Goal: Find specific page/section: Find specific page/section

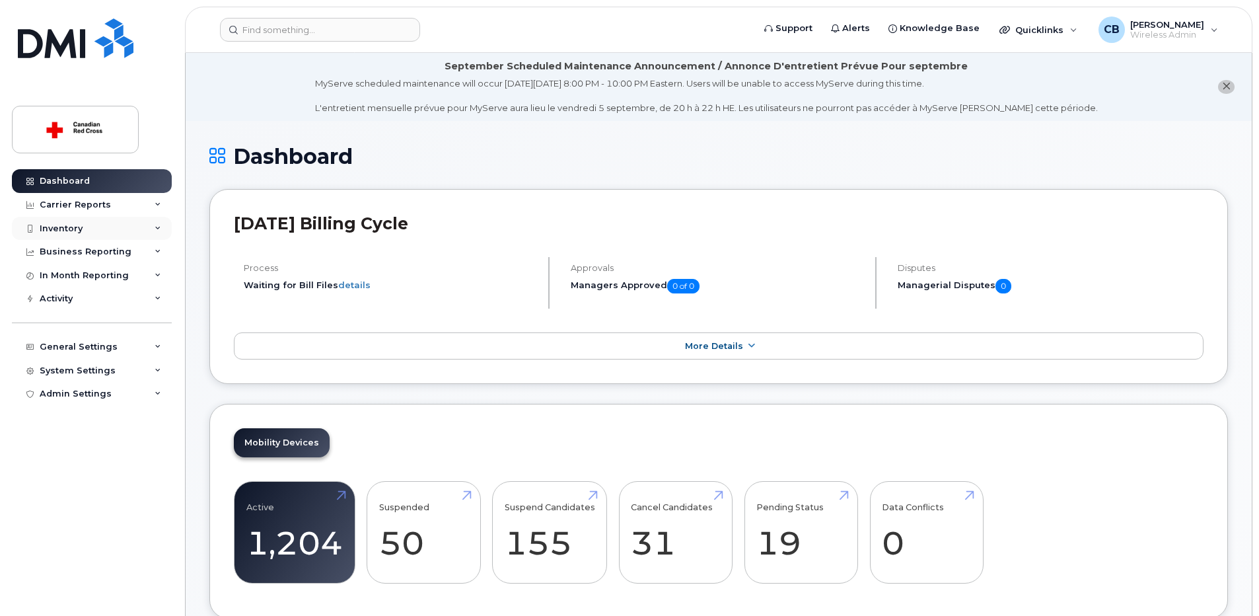
click at [83, 227] on div "Inventory" at bounding box center [92, 229] width 160 height 24
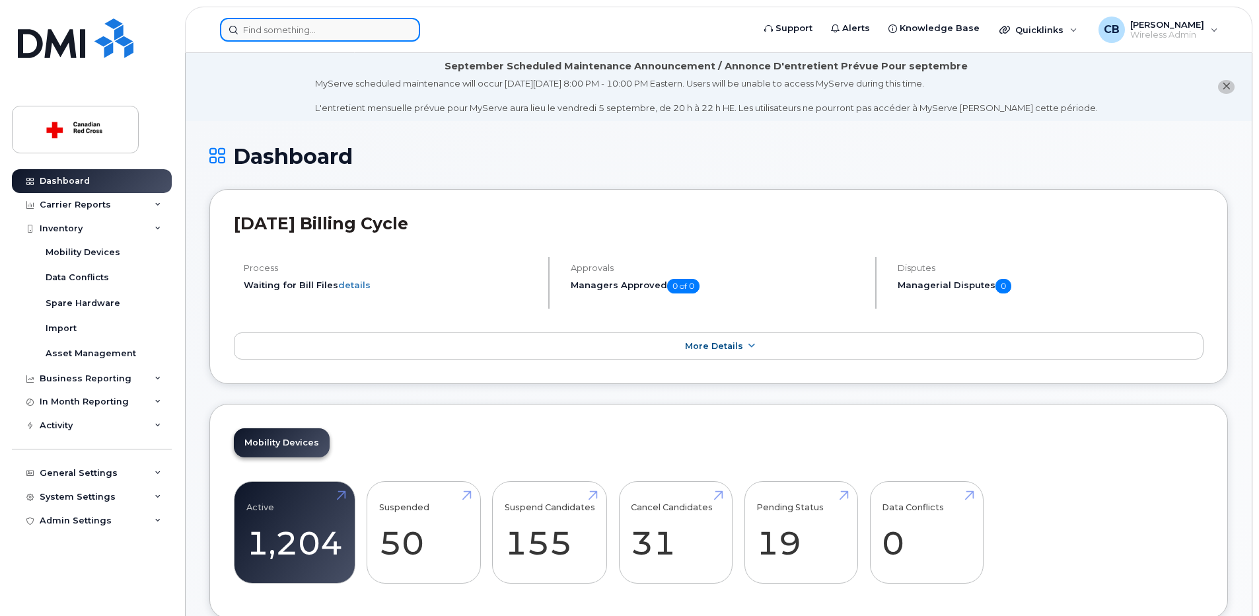
click at [304, 36] on input at bounding box center [320, 30] width 200 height 24
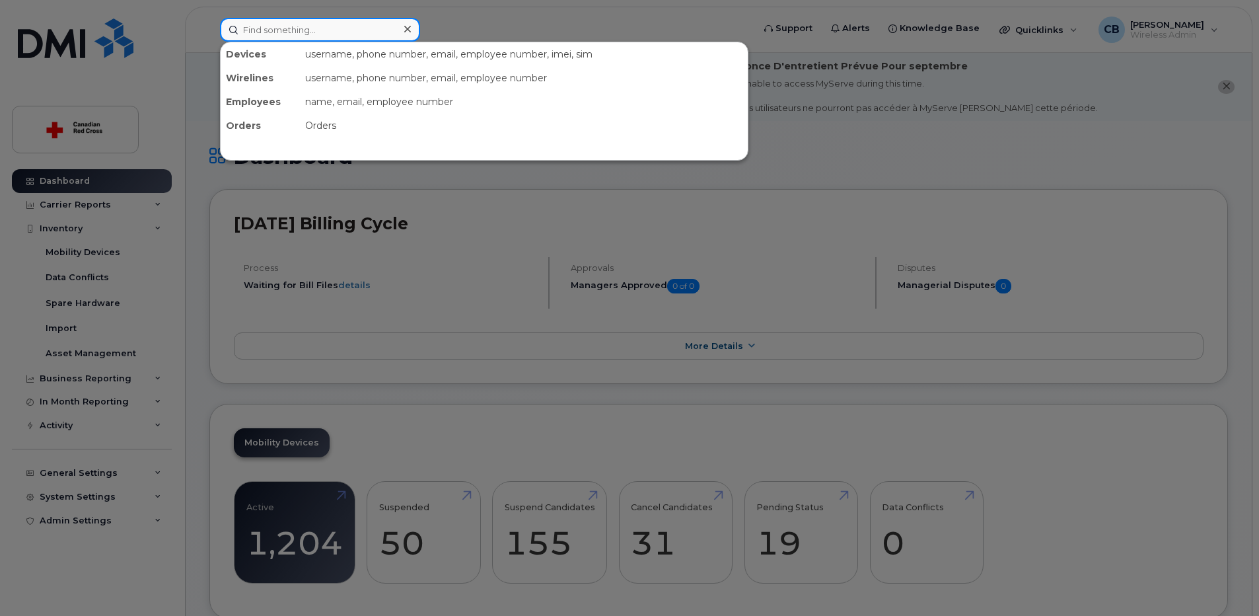
paste input "[PHONE_NUMBER]"
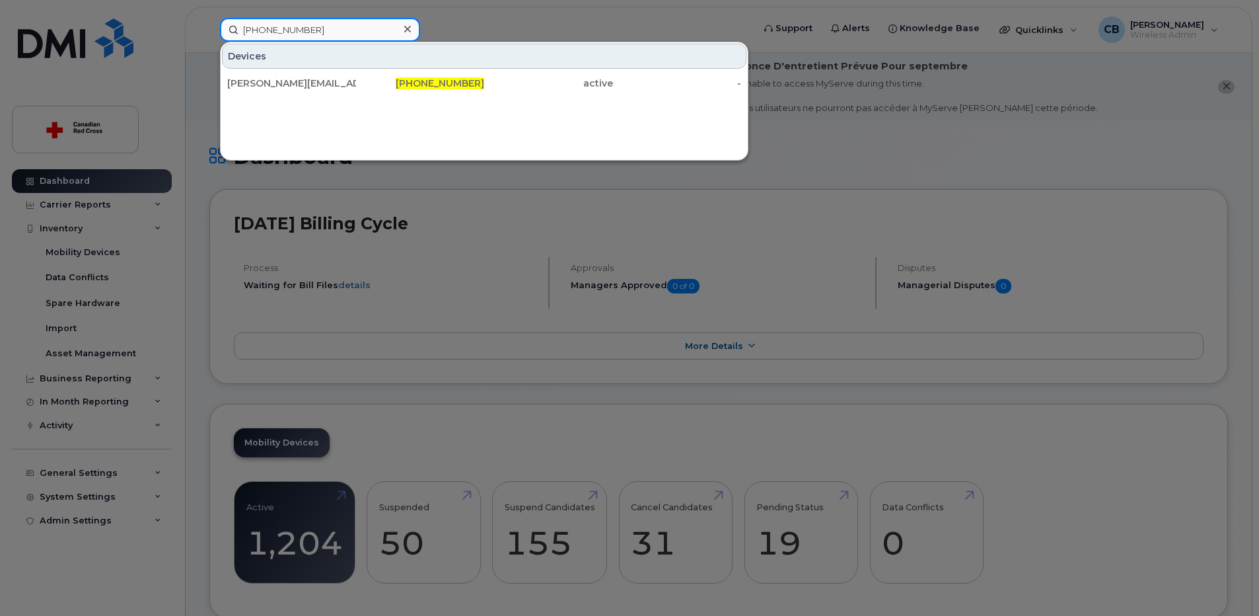
type input "[PHONE_NUMBER]"
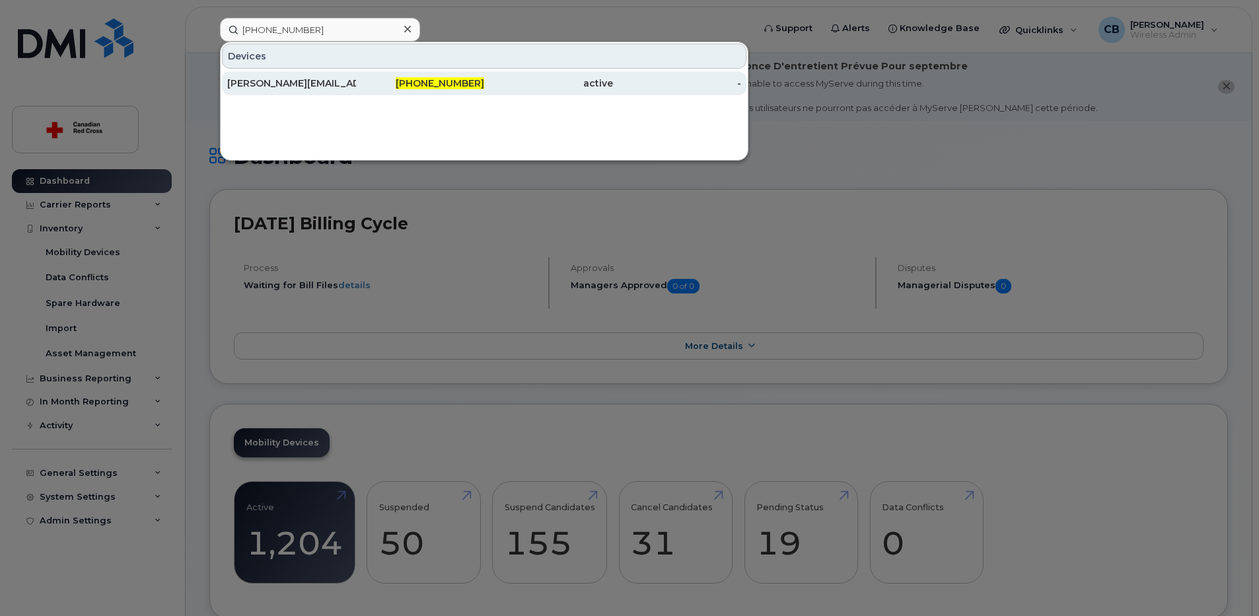
click at [316, 82] on div "[PERSON_NAME][EMAIL_ADDRESS][PERSON_NAME][DOMAIN_NAME]" at bounding box center [291, 83] width 129 height 13
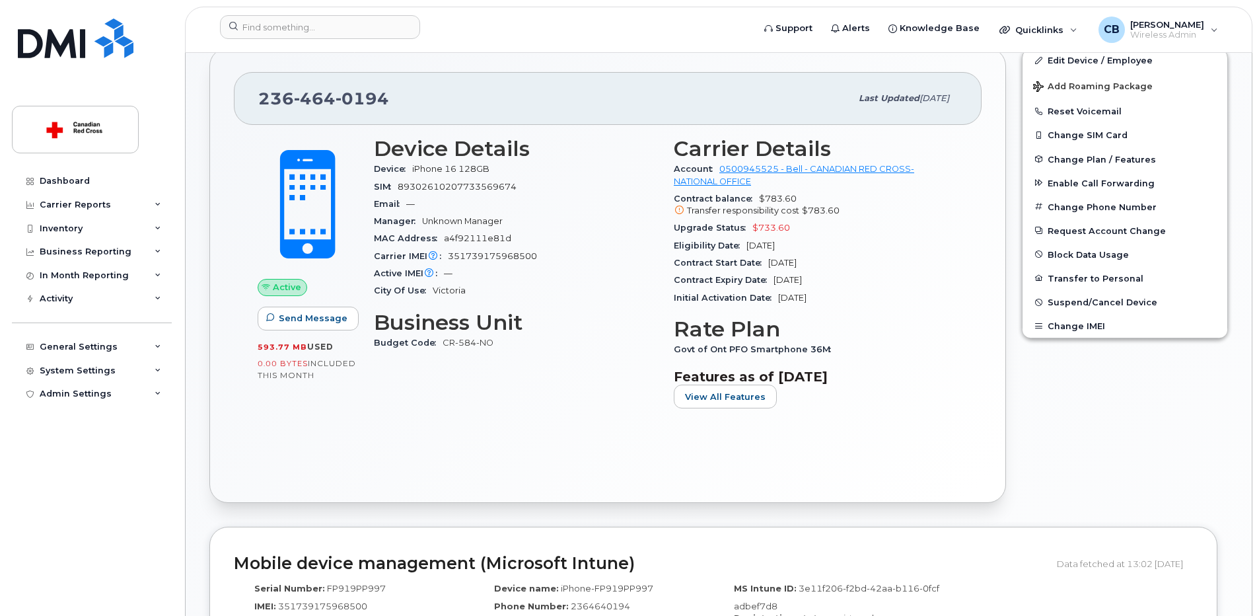
scroll to position [264, 0]
